Goal: Task Accomplishment & Management: Use online tool/utility

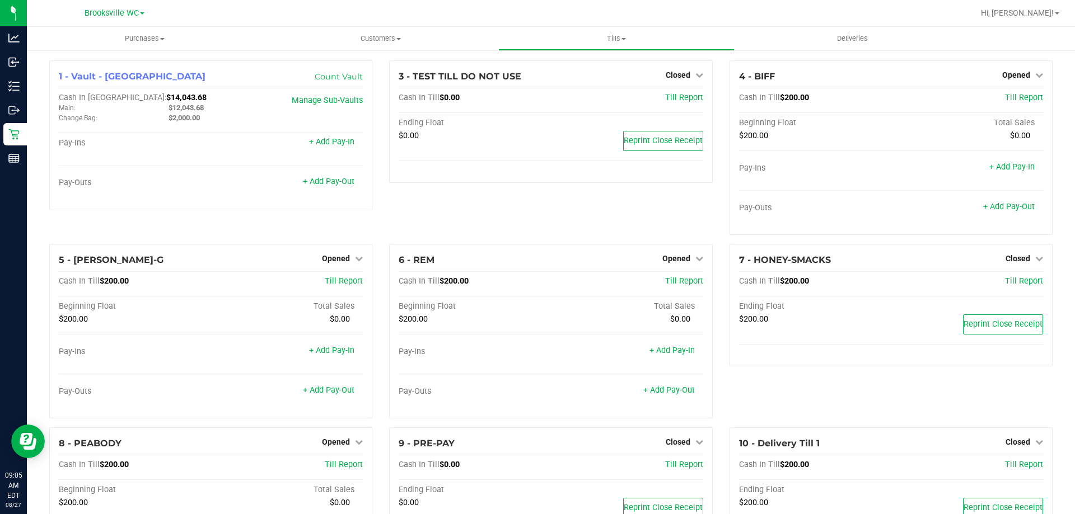
scroll to position [56, 0]
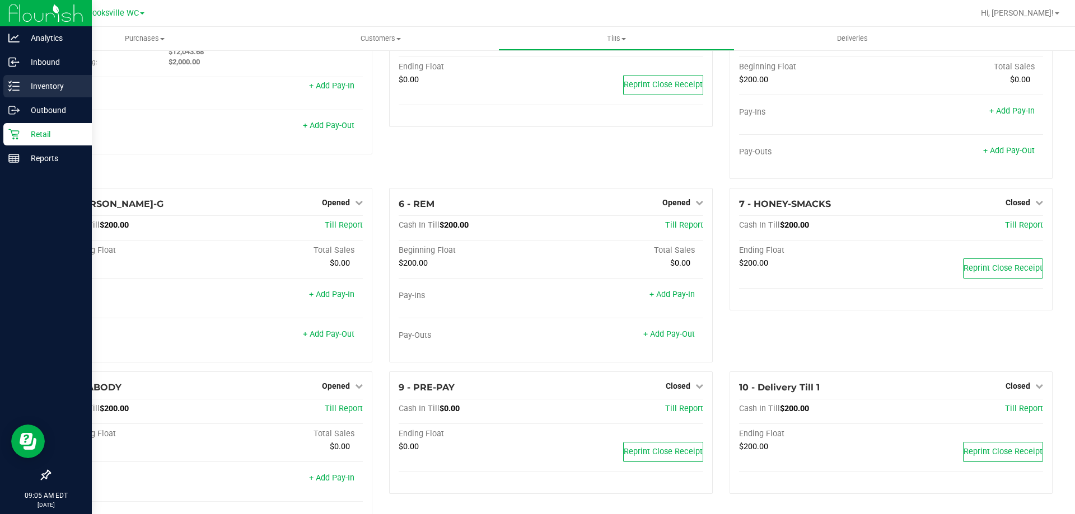
click at [50, 83] on p "Inventory" at bounding box center [53, 85] width 67 height 13
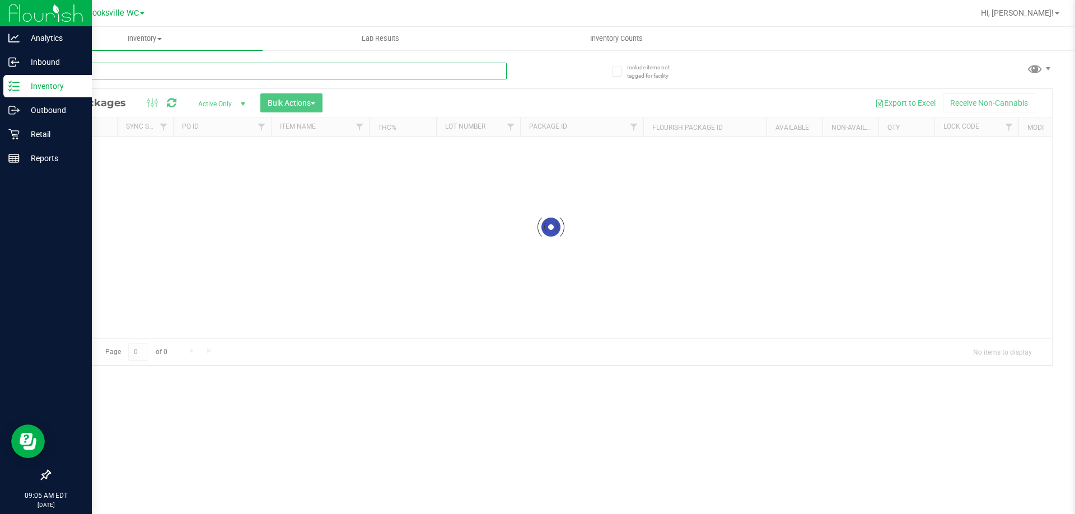
click at [282, 69] on input "text" at bounding box center [277, 71] width 457 height 17
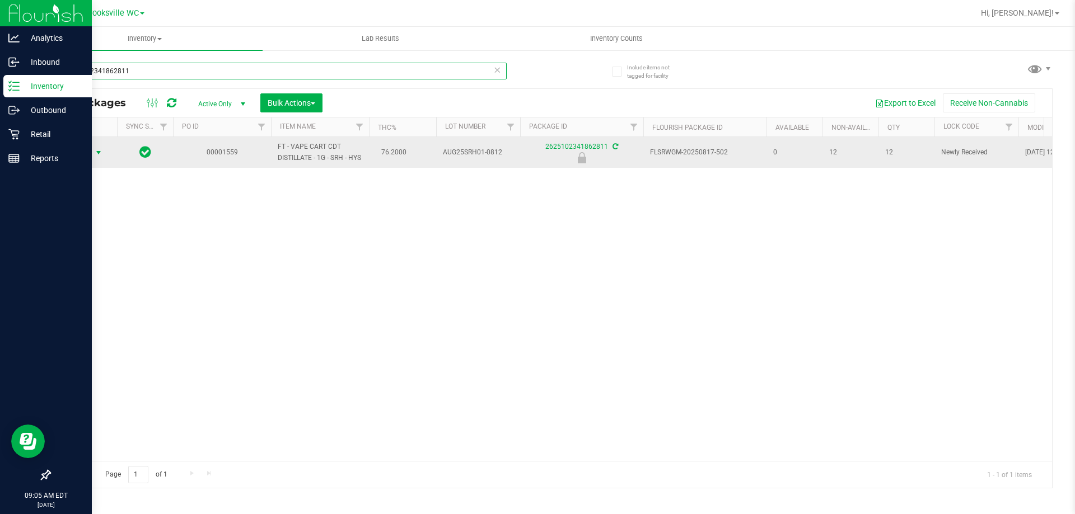
type input "2625102341862811"
click at [86, 157] on span "Action" at bounding box center [76, 153] width 30 height 16
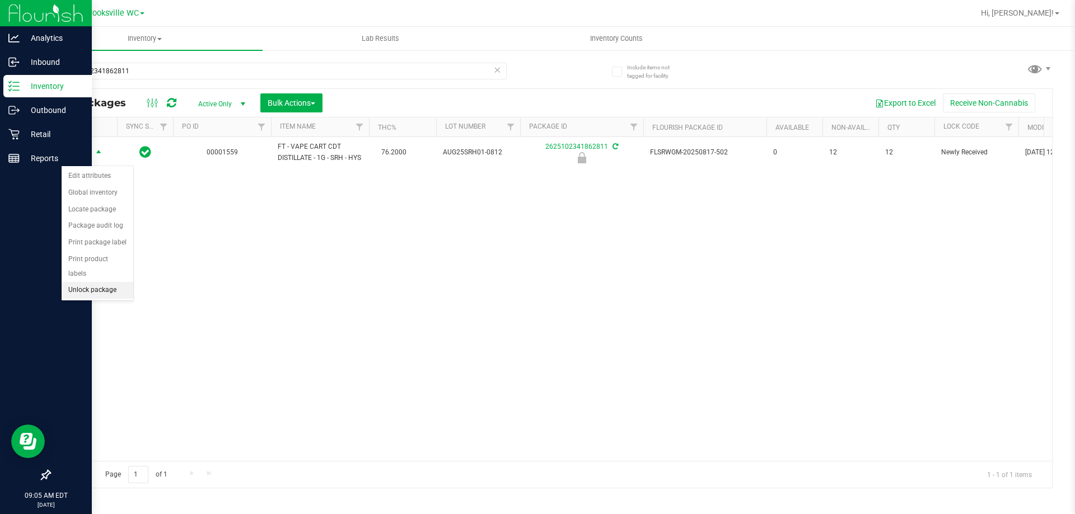
drag, startPoint x: 94, startPoint y: 275, endPoint x: 102, endPoint y: 212, distance: 63.7
click at [93, 282] on li "Unlock package" at bounding box center [98, 290] width 72 height 17
